Goal: Answer question/provide support: Answer question/provide support

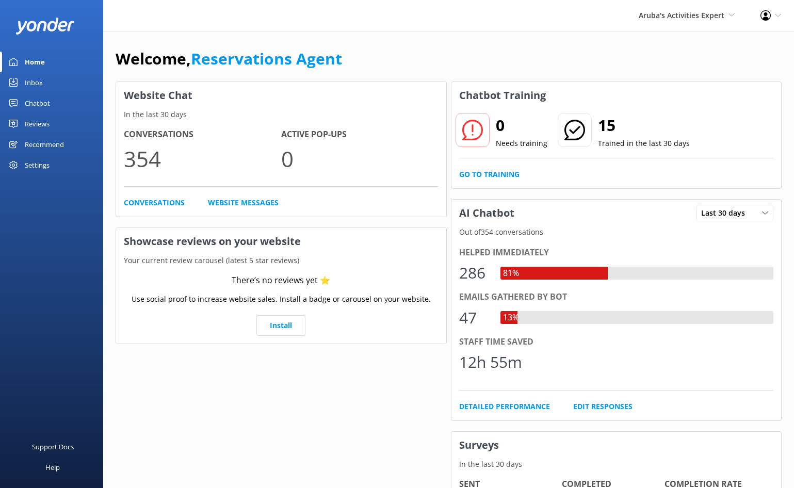
click at [39, 87] on div "Inbox" at bounding box center [34, 82] width 18 height 21
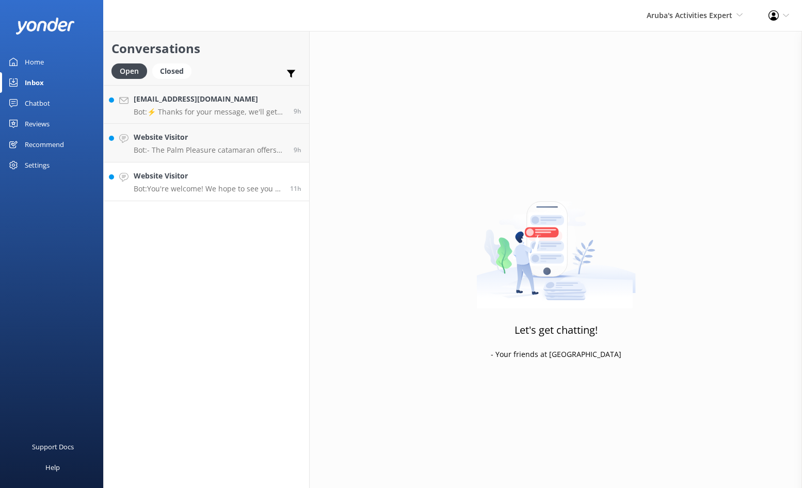
click at [180, 188] on p "Bot: You're welcome! We hope to see you at [GEOGRAPHIC_DATA] soon!" at bounding box center [208, 188] width 149 height 9
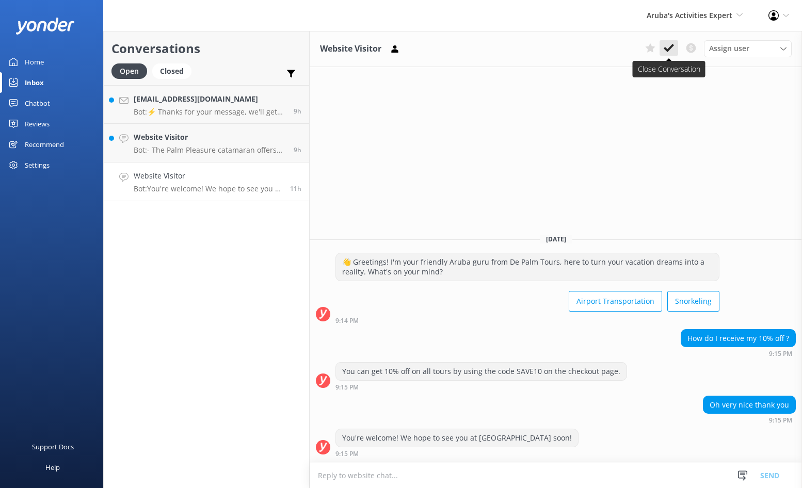
click at [668, 51] on use at bounding box center [668, 48] width 10 height 8
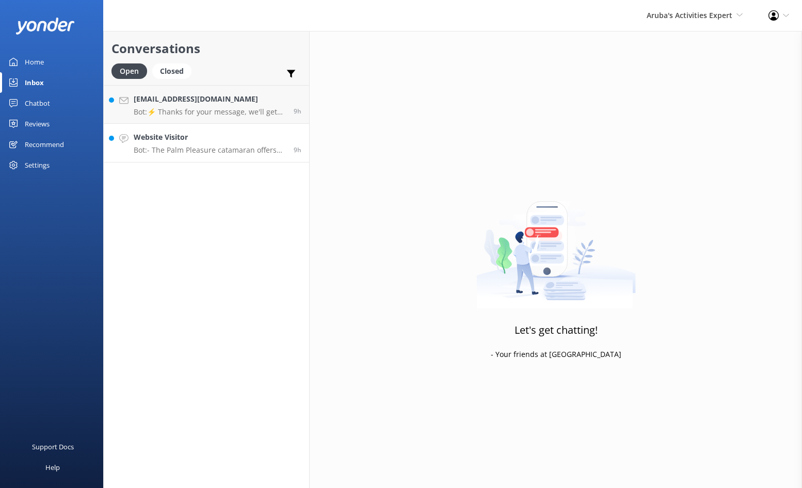
click at [217, 144] on div "Website Visitor Bot: - The Palm Pleasure catamaran offers snorkeling tours, inc…" at bounding box center [210, 143] width 152 height 23
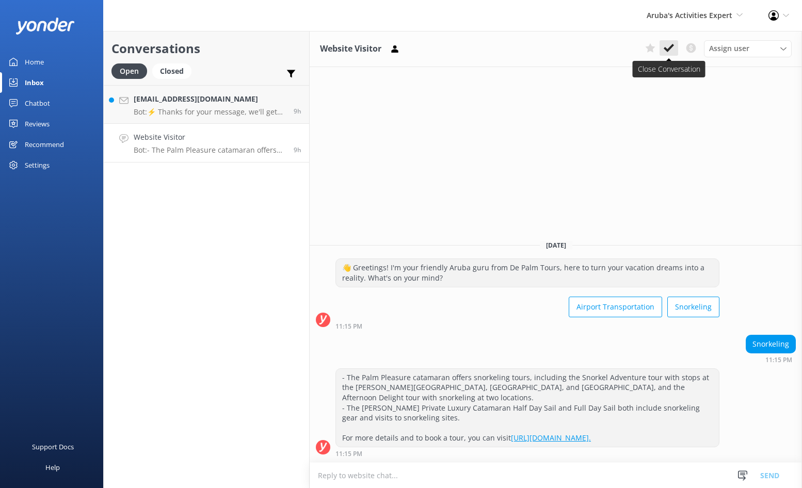
click at [670, 53] on icon at bounding box center [668, 48] width 10 height 10
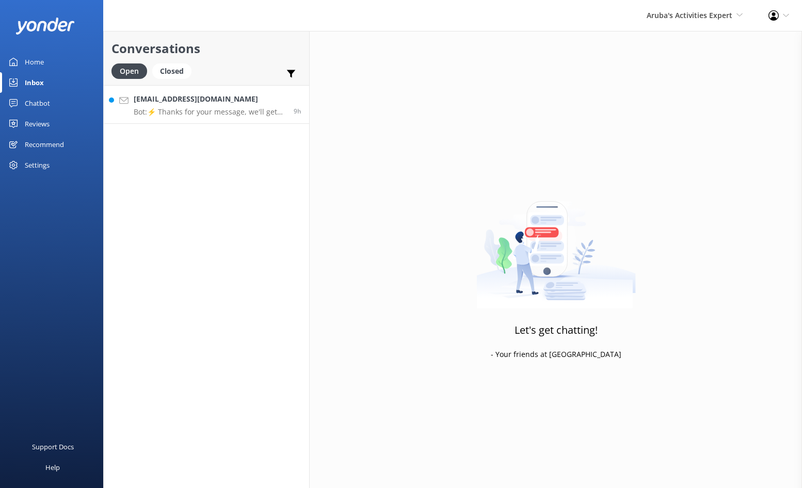
click at [218, 110] on p "Bot: ⚡ Thanks for your message, we'll get back to you as soon as we can." at bounding box center [210, 111] width 152 height 9
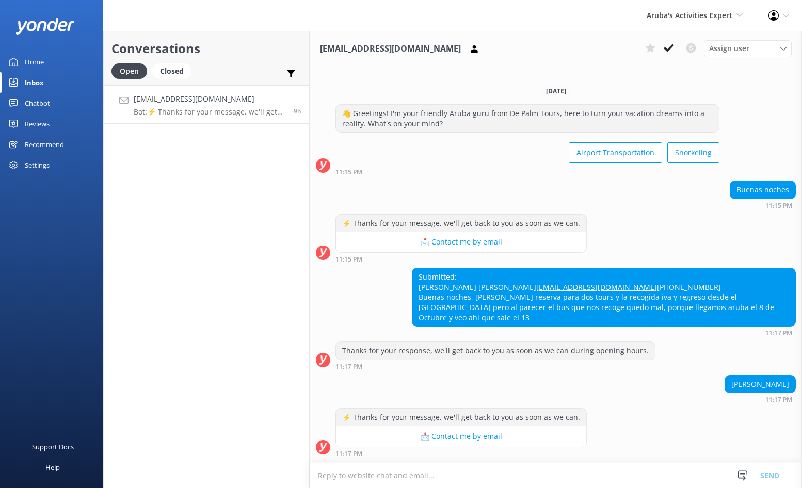
click at [258, 108] on p "Bot: ⚡ Thanks for your message, we'll get back to you as soon as we can." at bounding box center [210, 111] width 152 height 9
click at [664, 46] on icon at bounding box center [668, 48] width 10 height 10
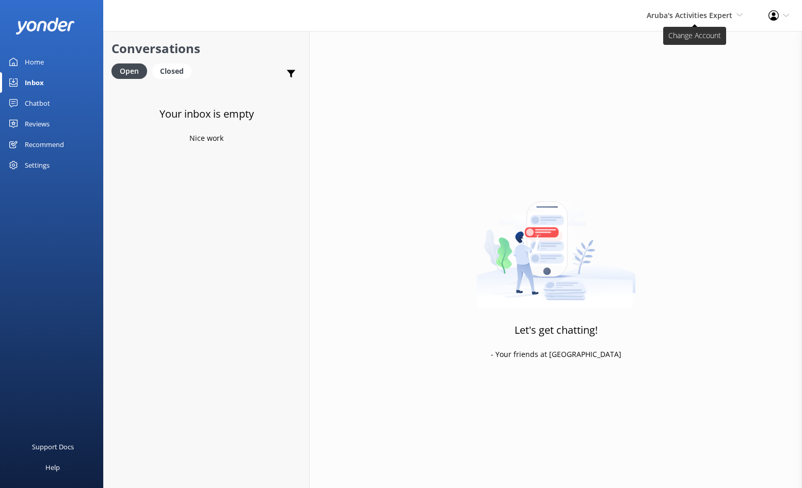
click at [740, 12] on icon at bounding box center [739, 15] width 6 height 6
click at [689, 42] on link "De [GEOGRAPHIC_DATA]" at bounding box center [704, 44] width 103 height 25
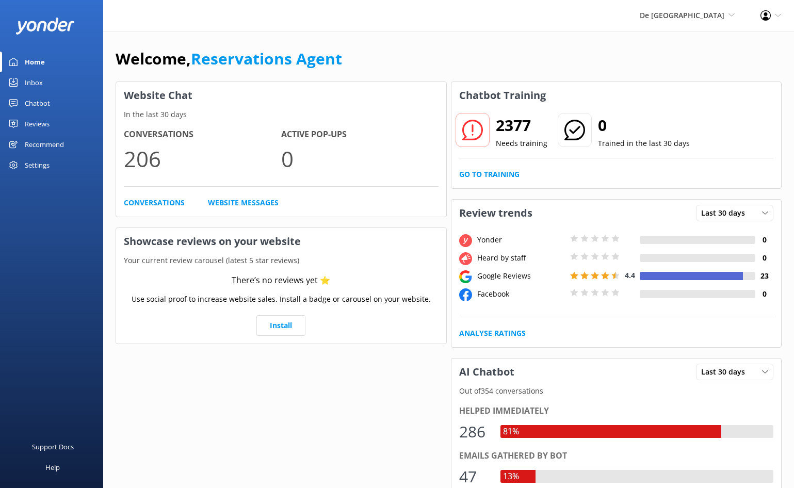
click at [37, 86] on div "Inbox" at bounding box center [34, 82] width 18 height 21
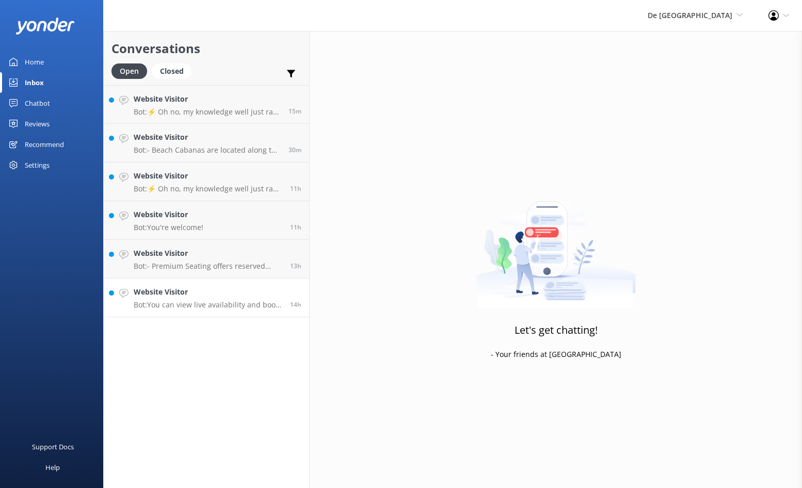
click at [161, 302] on p "Bot: You can view live availability and book your De Palm Island tickets and si…" at bounding box center [208, 304] width 149 height 9
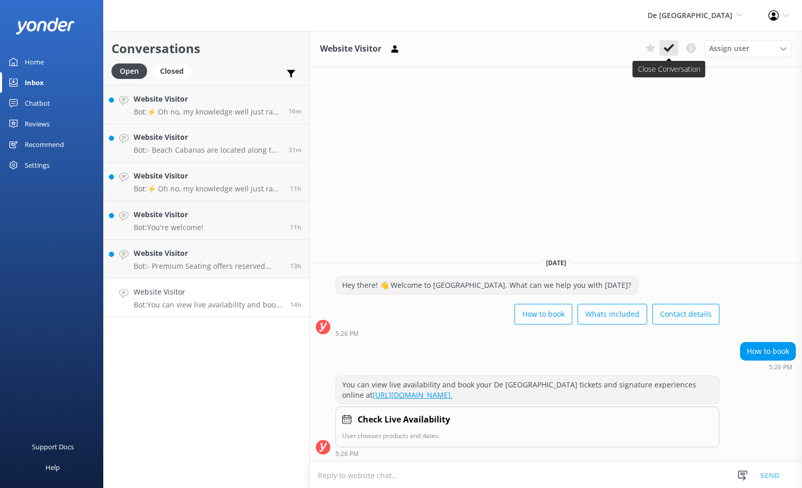
click at [670, 50] on use at bounding box center [668, 48] width 10 height 8
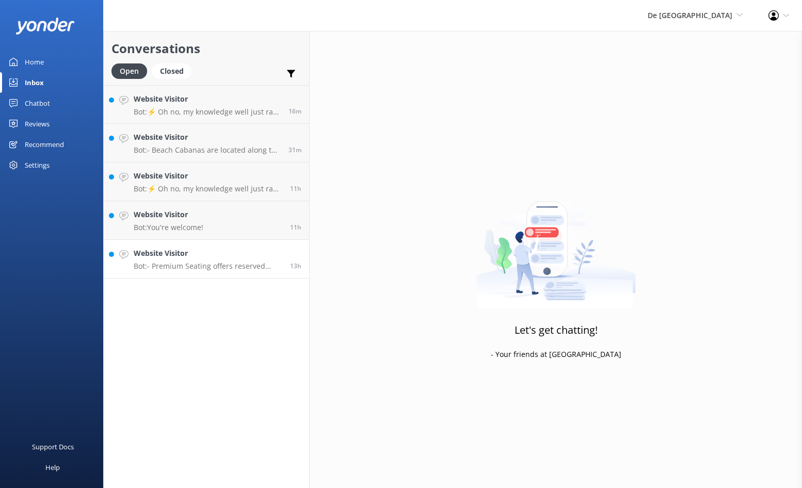
click at [246, 259] on h4 "Website Visitor" at bounding box center [208, 253] width 149 height 11
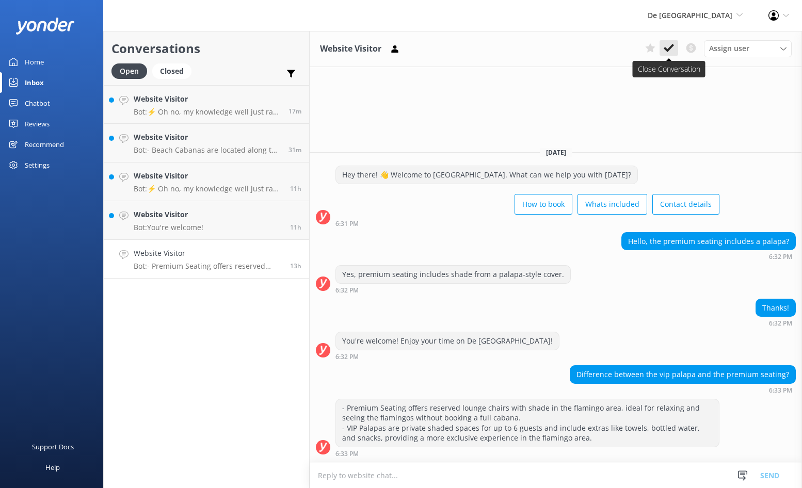
click at [663, 51] on button at bounding box center [668, 47] width 19 height 15
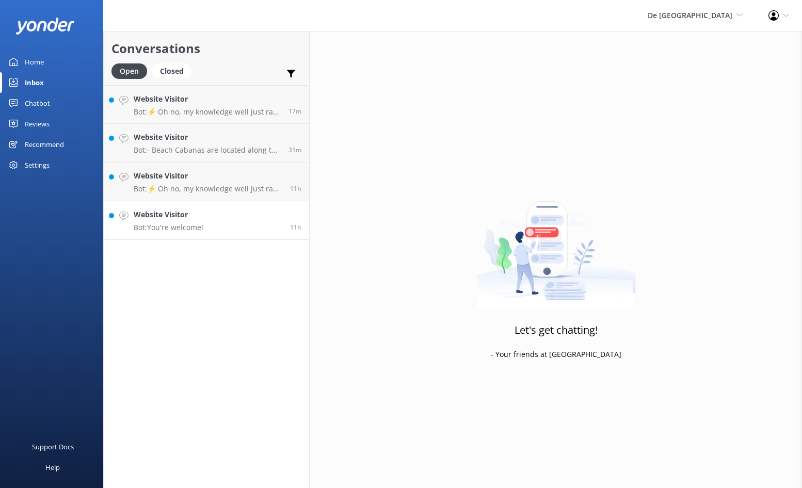
click at [253, 228] on link "Website Visitor Bot: You're welcome! 11h" at bounding box center [206, 220] width 205 height 39
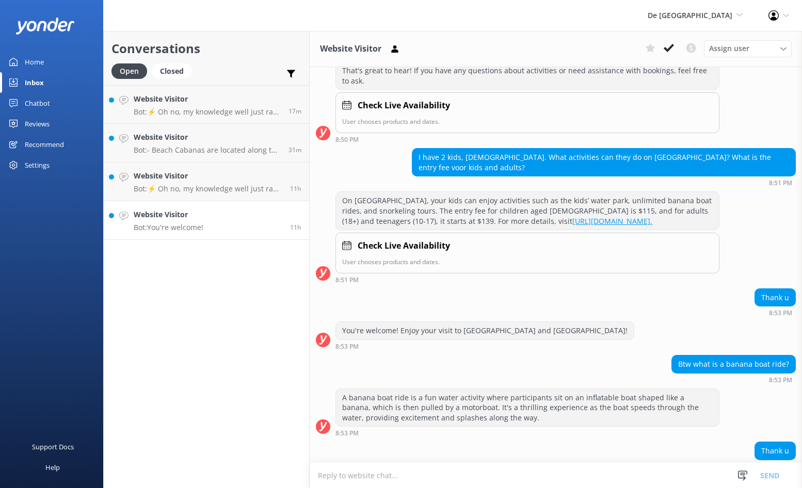
scroll to position [178, 0]
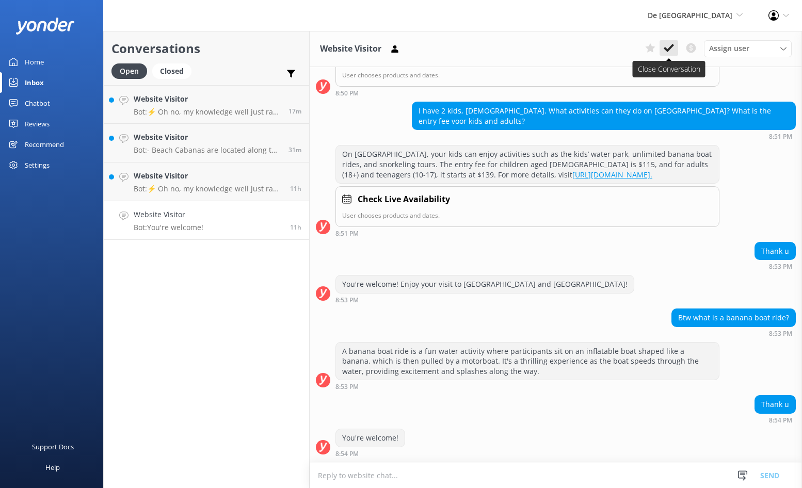
click at [663, 54] on button at bounding box center [668, 47] width 19 height 15
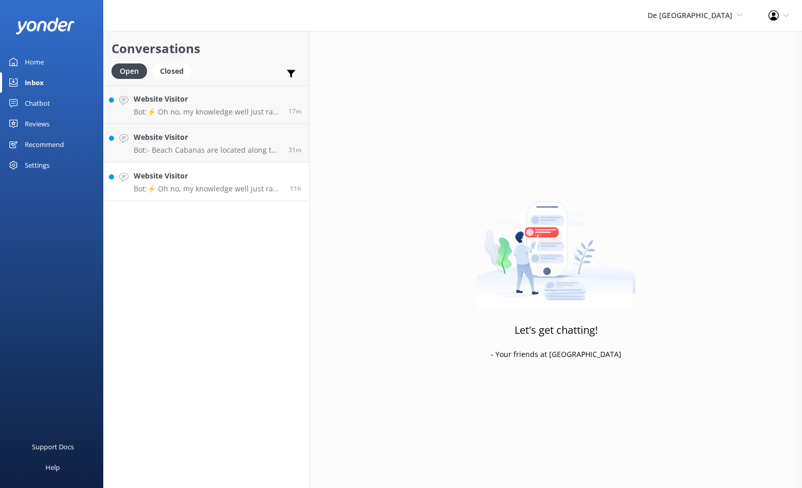
click at [197, 193] on p "Bot: ⚡ Oh no, my knowledge well just ran dry! Could you reshuffle your question…" at bounding box center [208, 188] width 149 height 9
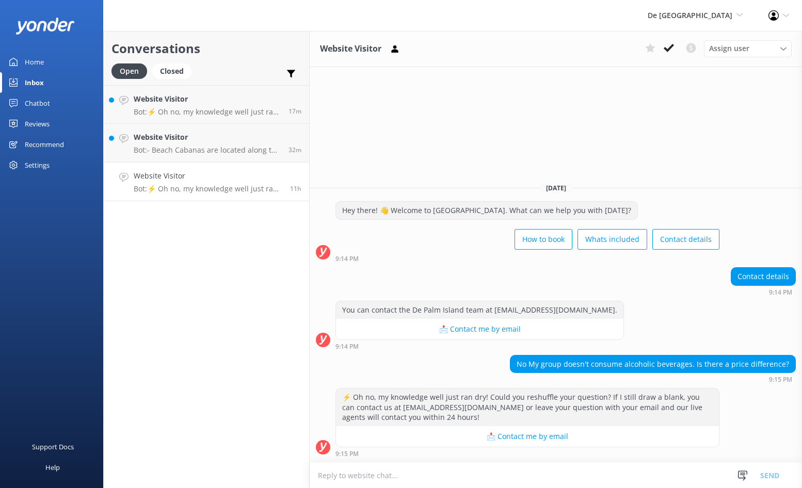
click at [359, 443] on button "📩 Contact me by email" at bounding box center [527, 436] width 383 height 21
click at [347, 475] on textarea at bounding box center [556, 475] width 492 height 25
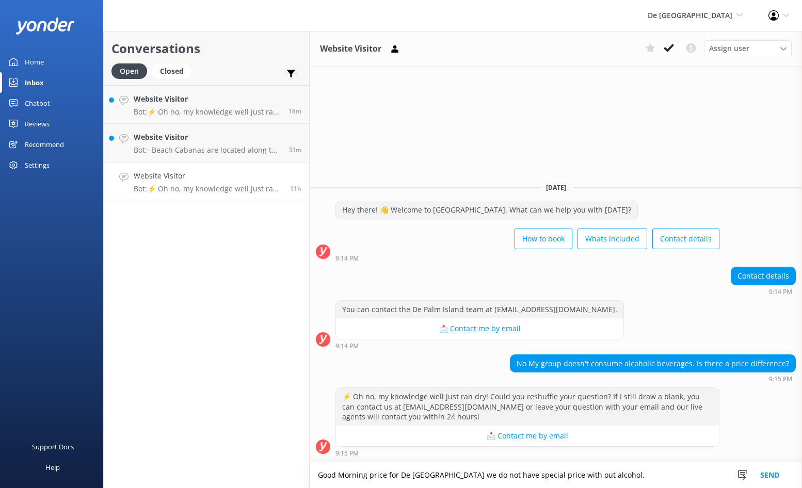
type textarea "Good Morning price for De Palm Island we do not have special price with out alc…"
click at [769, 472] on button "Send" at bounding box center [769, 475] width 39 height 26
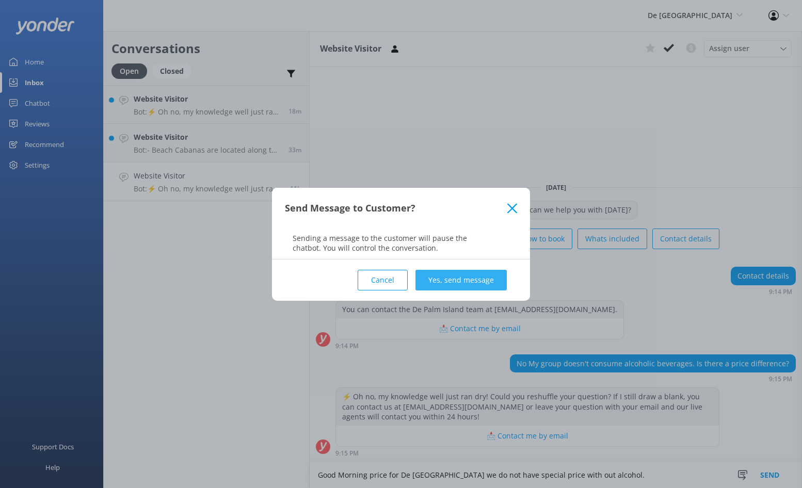
click at [432, 277] on button "Yes, send message" at bounding box center [460, 280] width 91 height 21
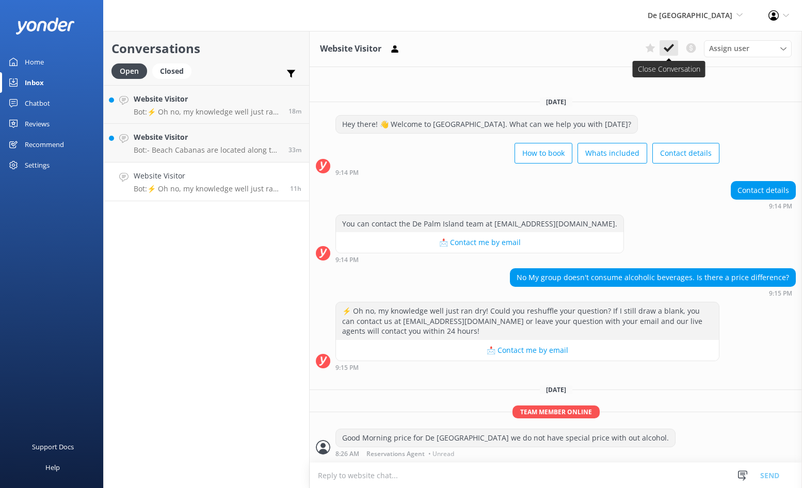
click at [669, 45] on icon at bounding box center [668, 48] width 10 height 10
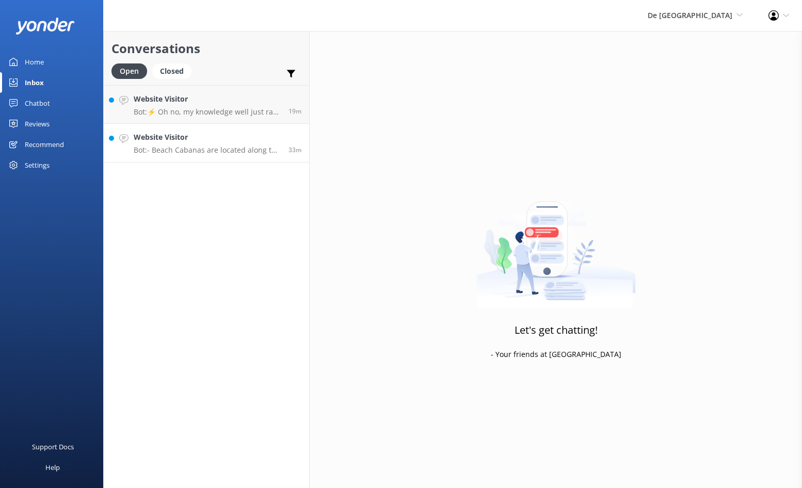
click at [176, 152] on p "Bot: - Beach Cabanas are located along the main beach, fit up to 6 guests, and …" at bounding box center [207, 149] width 147 height 9
click at [210, 152] on p "Bot: - Beach Cabanas are located along the main beach, fit up to 6 guests, and …" at bounding box center [207, 149] width 147 height 9
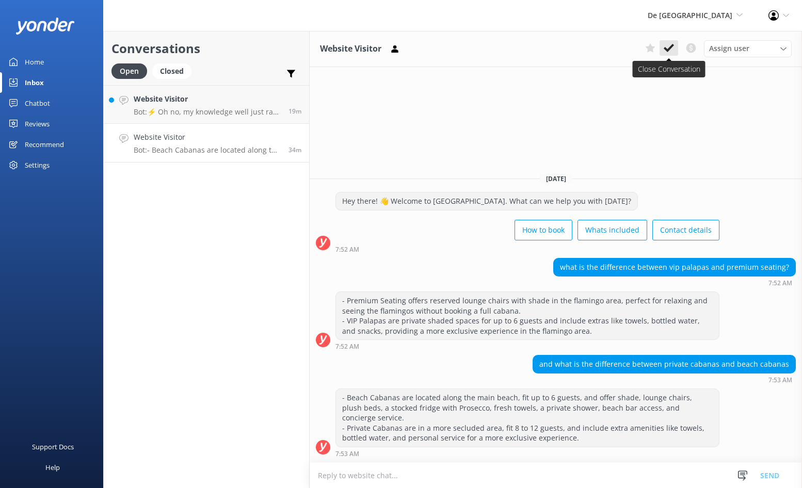
click at [669, 49] on use at bounding box center [668, 48] width 10 height 8
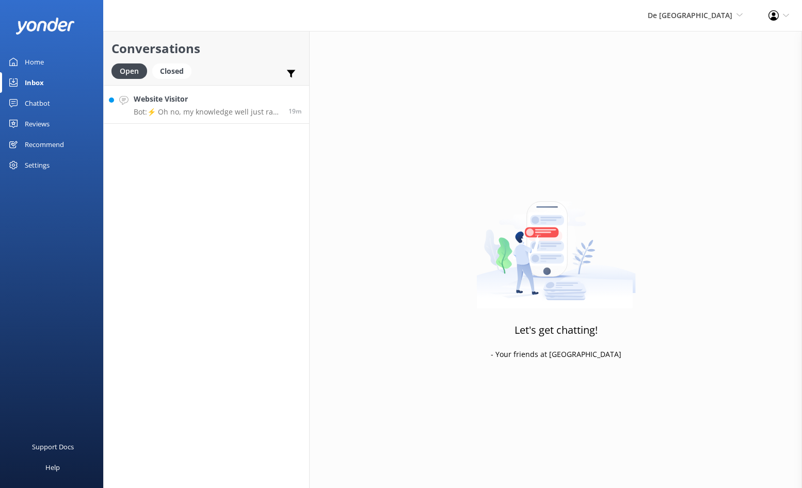
click at [181, 114] on p "Bot: ⚡ Oh no, my knowledge well just ran dry! Could you reshuffle your question…" at bounding box center [207, 111] width 147 height 9
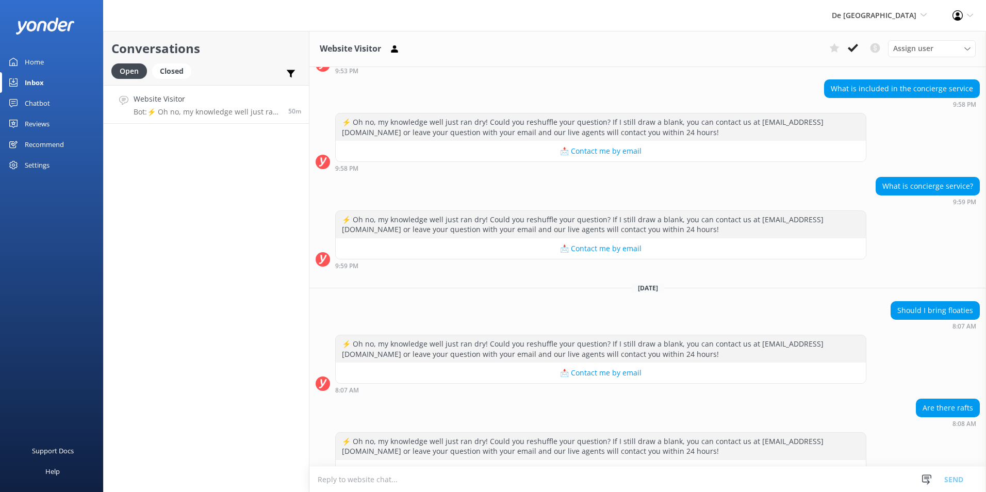
scroll to position [437, 0]
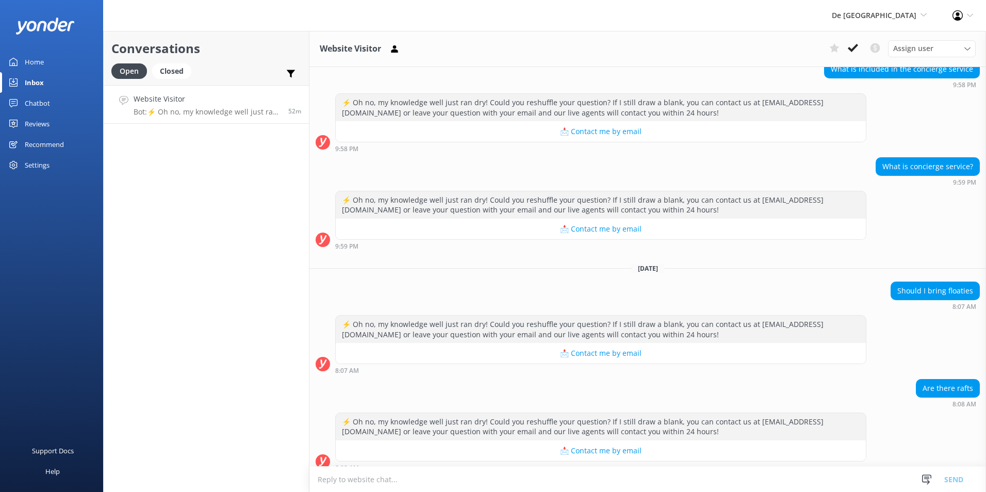
click at [322, 479] on textarea at bounding box center [648, 479] width 677 height 25
click at [337, 477] on textarea at bounding box center [648, 479] width 677 height 25
drag, startPoint x: 565, startPoint y: 482, endPoint x: 368, endPoint y: 483, distance: 196.6
click at [368, 483] on textarea "Good Morning yes you are allowed but only where the beach eaeraea." at bounding box center [648, 479] width 677 height 26
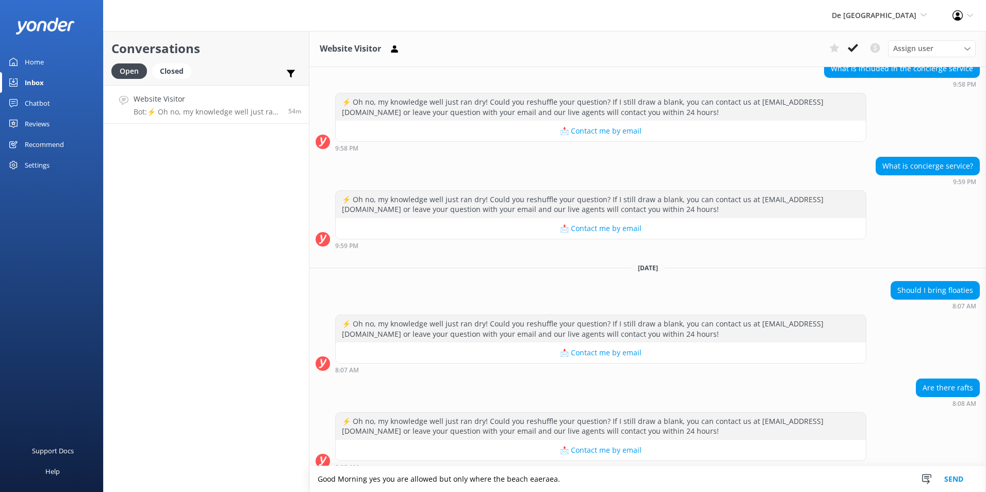
drag, startPoint x: 558, startPoint y: 481, endPoint x: 381, endPoint y: 478, distance: 177.5
click at [381, 478] on textarea "Good Morning yes you are allowed but only where the beach eaeraea." at bounding box center [648, 479] width 677 height 26
drag, startPoint x: 368, startPoint y: 477, endPoint x: 390, endPoint y: 475, distance: 21.8
click at [390, 475] on textarea "Good Morning yes" at bounding box center [648, 479] width 677 height 26
paste textarea ""You're allowed, but only in the designated beach area"
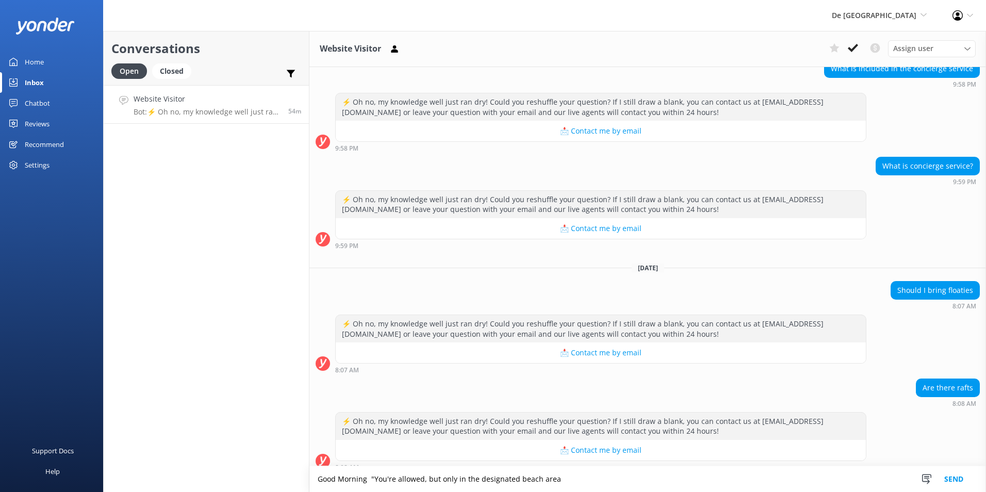
type textarea "Good Morning "You're allowed, but only in the designated beach area"
click at [801, 479] on button "Send" at bounding box center [954, 479] width 39 height 26
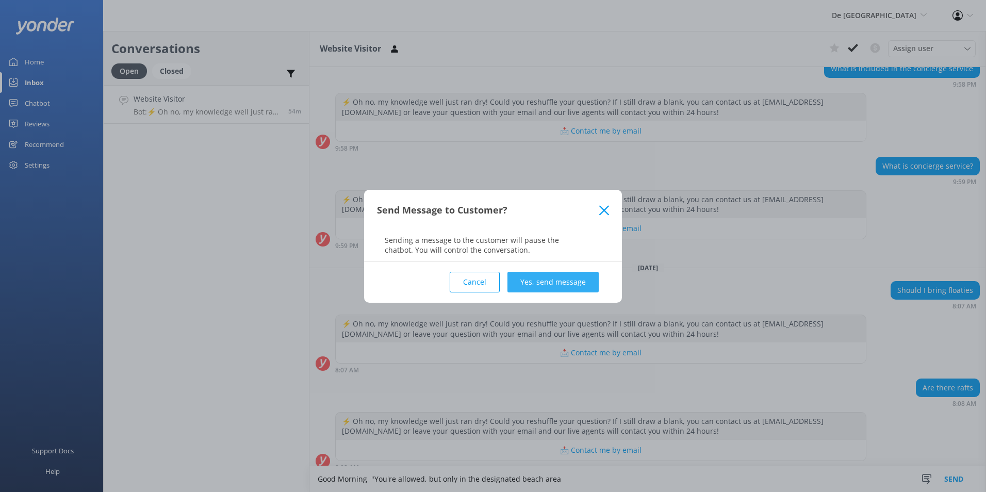
click at [555, 286] on button "Yes, send message" at bounding box center [553, 282] width 91 height 21
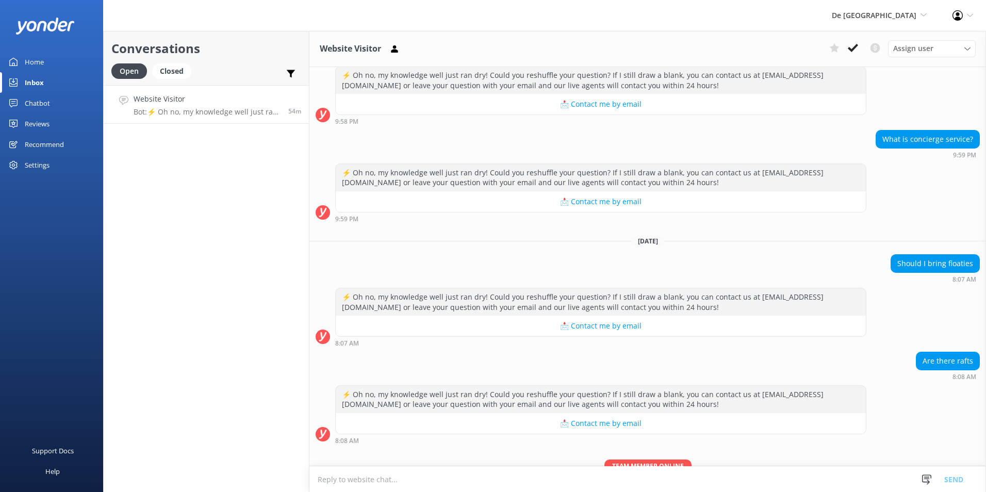
scroll to position [505, 0]
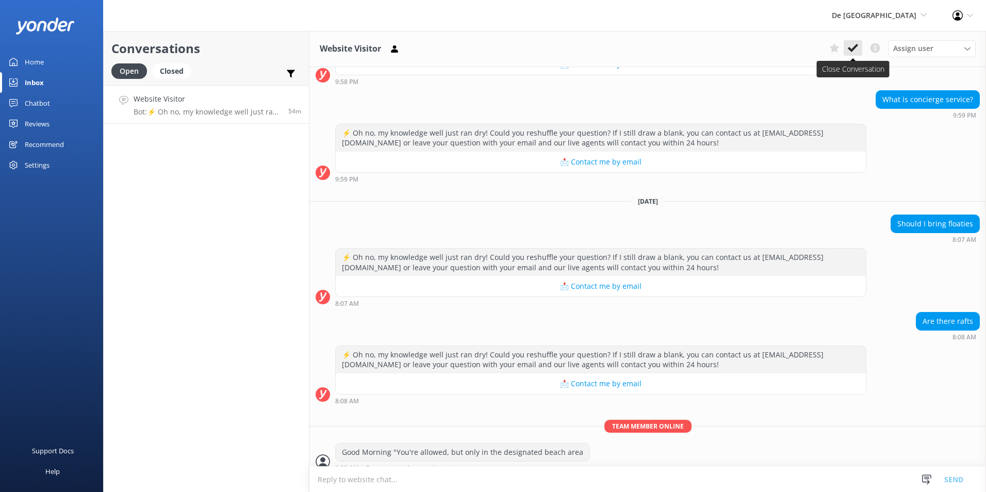
click at [801, 48] on icon at bounding box center [853, 48] width 10 height 10
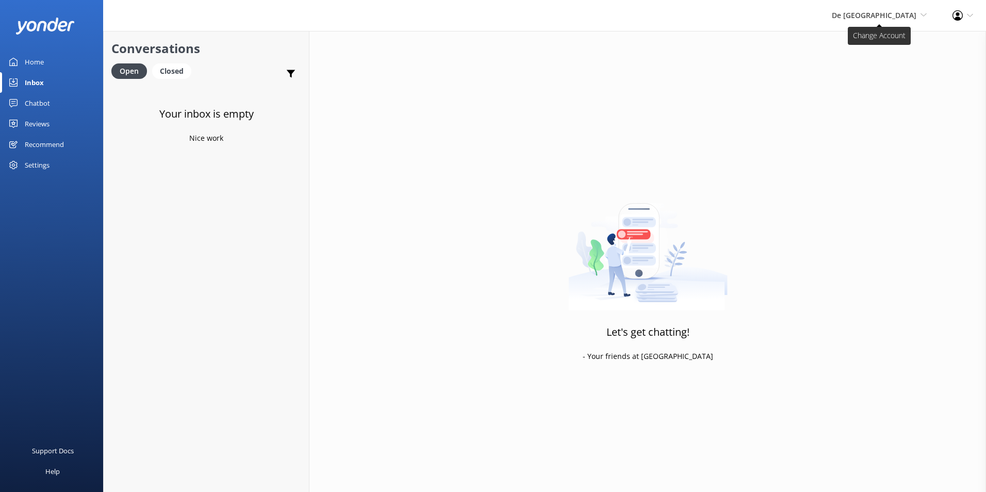
click at [801, 15] on icon at bounding box center [924, 15] width 6 height 6
click at [801, 71] on link "Aruba's Activities Expert" at bounding box center [888, 69] width 103 height 25
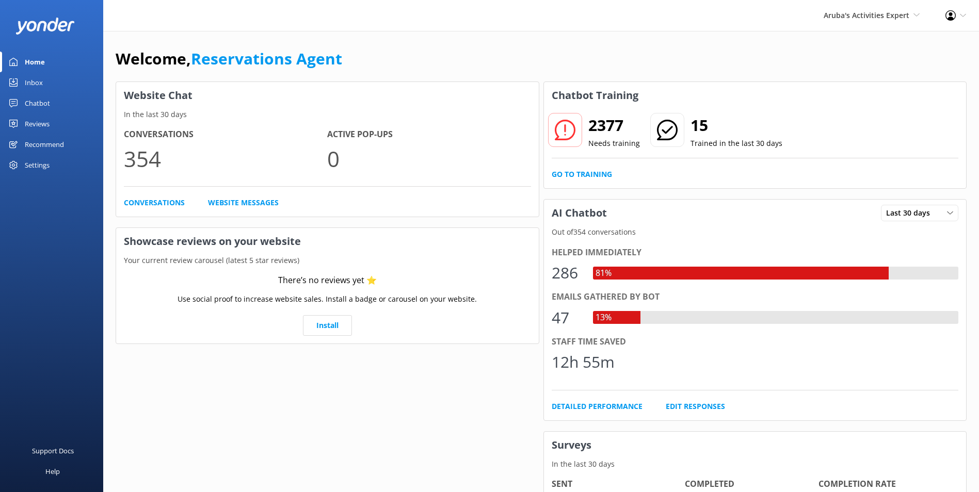
click at [40, 87] on div "Inbox" at bounding box center [34, 82] width 18 height 21
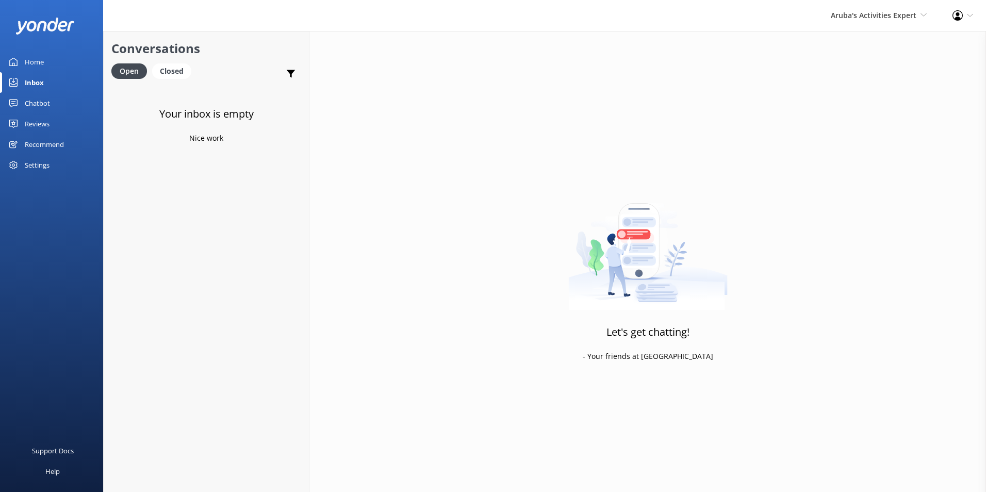
click at [37, 88] on div "Inbox" at bounding box center [34, 82] width 19 height 21
click at [801, 15] on icon at bounding box center [924, 15] width 6 height 6
click at [801, 96] on link "The Captain" at bounding box center [888, 94] width 103 height 25
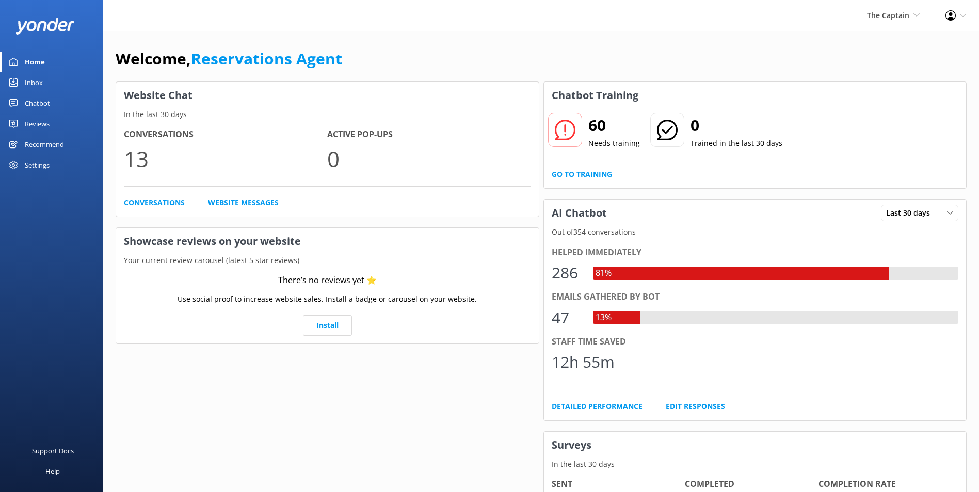
click at [30, 83] on div "Inbox" at bounding box center [34, 82] width 18 height 21
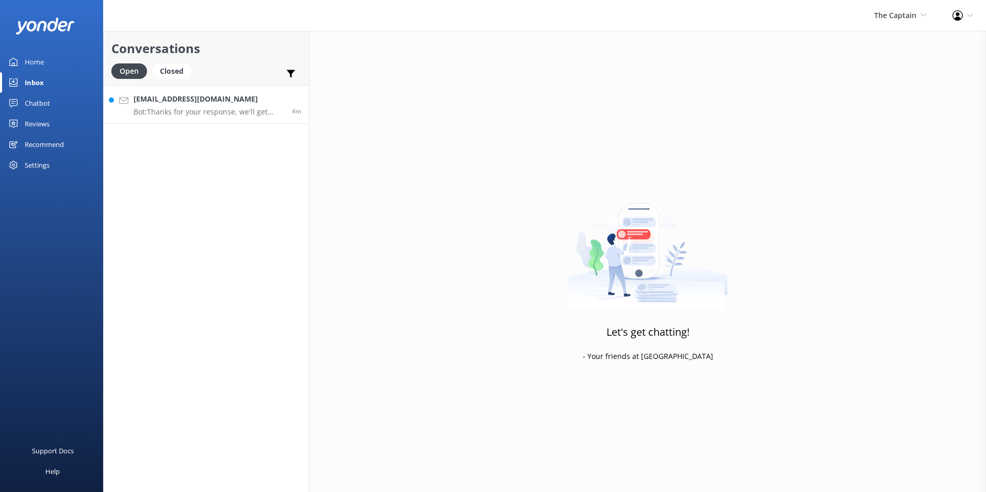
click at [171, 102] on h4 "[EMAIL_ADDRESS][DOMAIN_NAME]" at bounding box center [209, 98] width 151 height 11
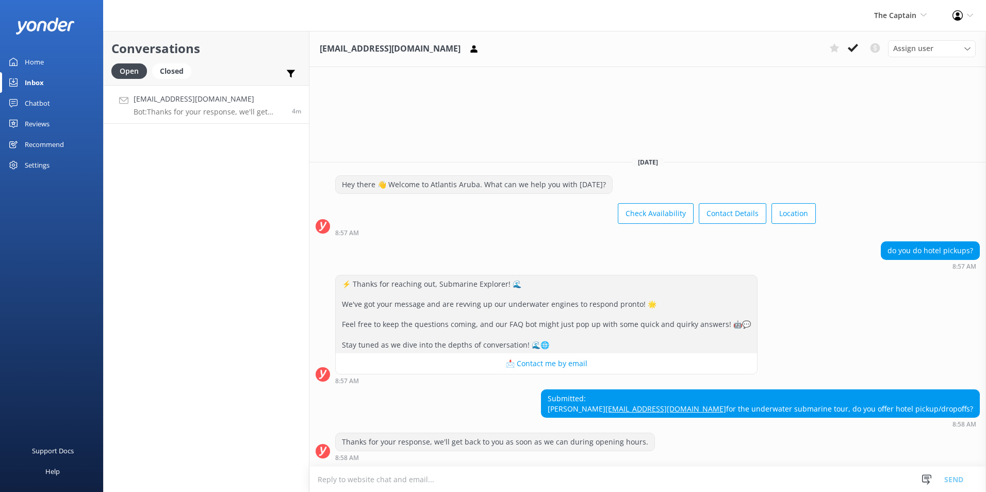
click at [334, 479] on textarea at bounding box center [648, 479] width 677 height 25
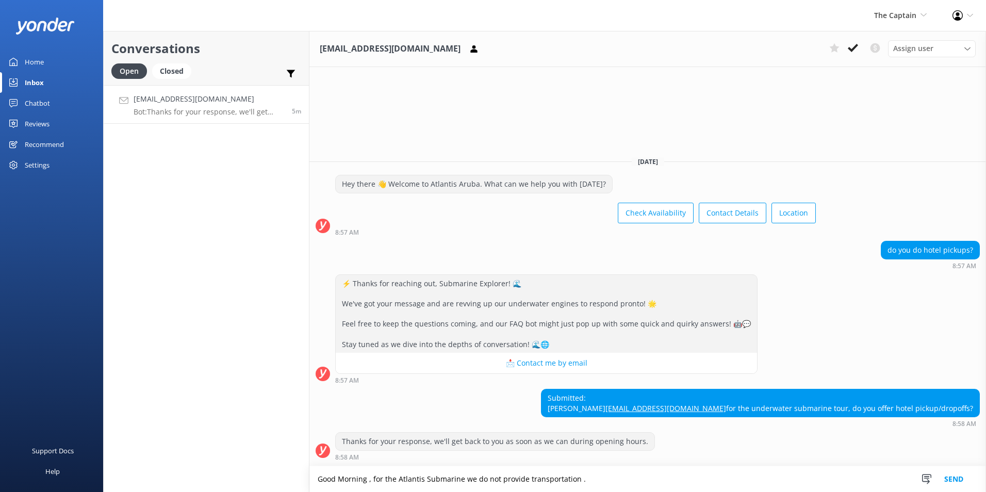
type textarea "Good Morning , for the Atlantis Submarine we do not provide transportation ."
click at [801, 481] on button "Send" at bounding box center [954, 479] width 39 height 26
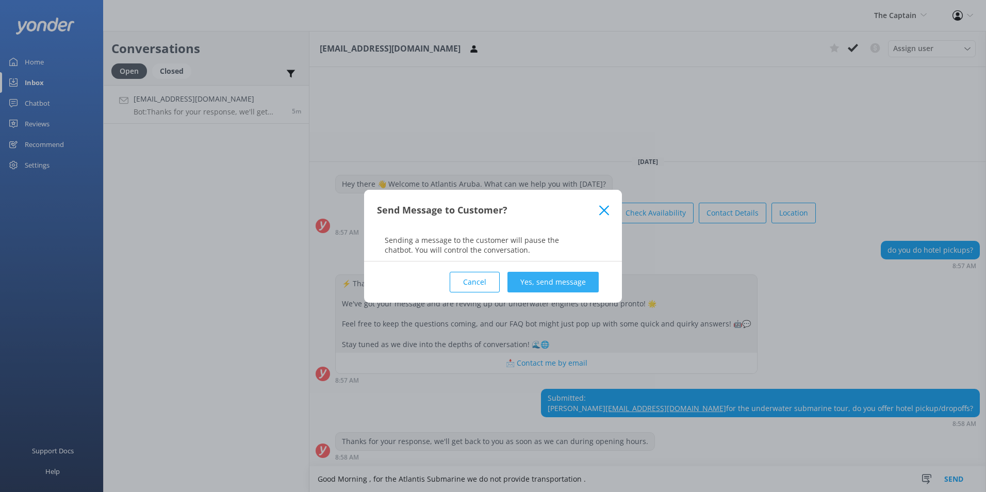
click at [566, 287] on button "Yes, send message" at bounding box center [553, 282] width 91 height 21
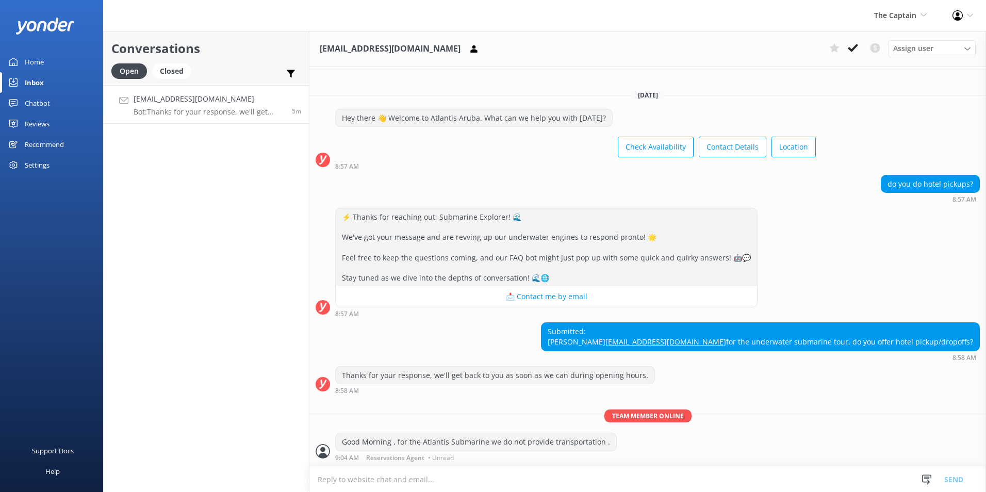
scroll to position [6, 0]
click at [801, 51] on use at bounding box center [853, 48] width 10 height 8
